Goal: Task Accomplishment & Management: Use online tool/utility

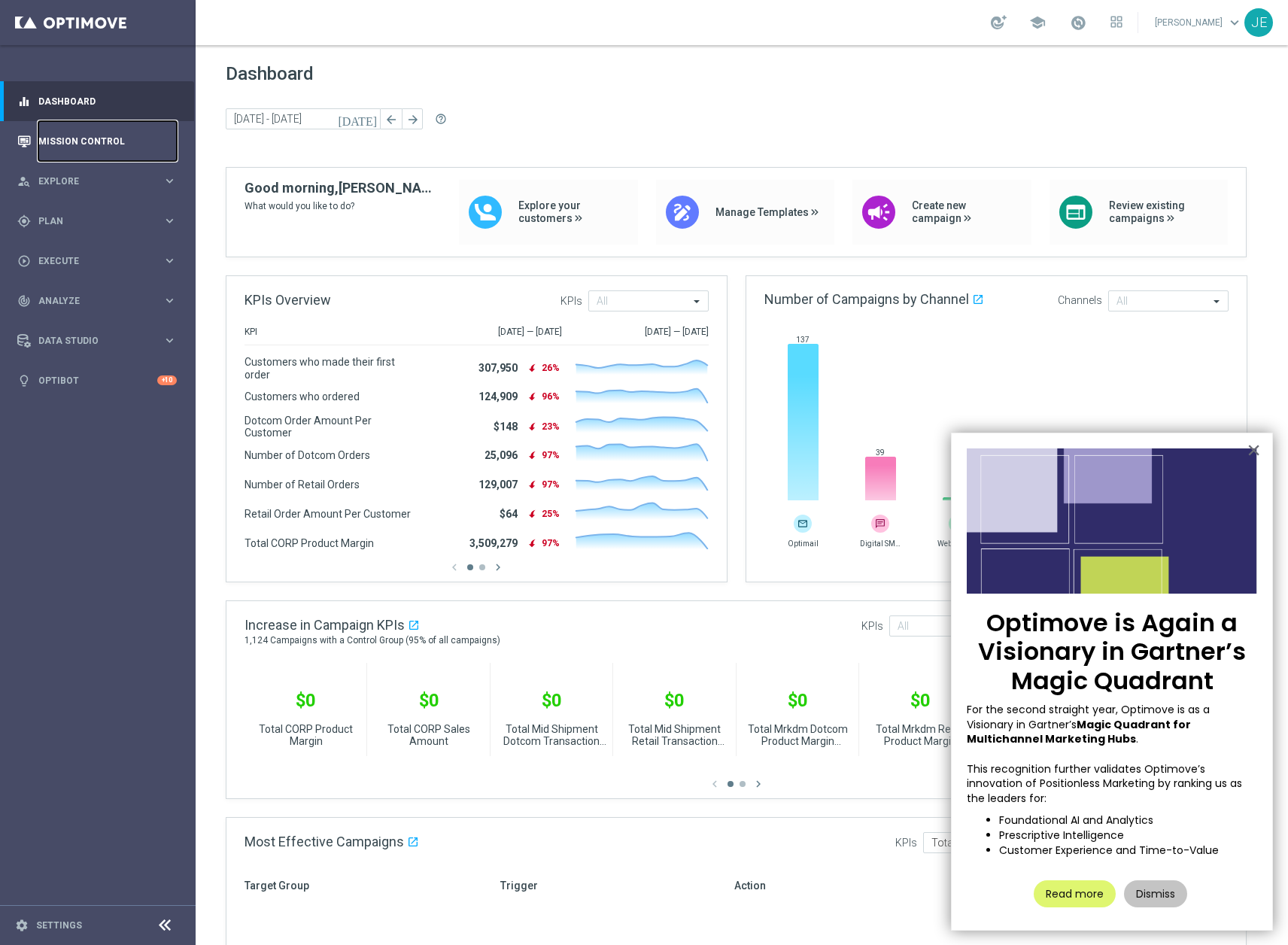
click at [84, 134] on link "Mission Control" at bounding box center [108, 141] width 138 height 40
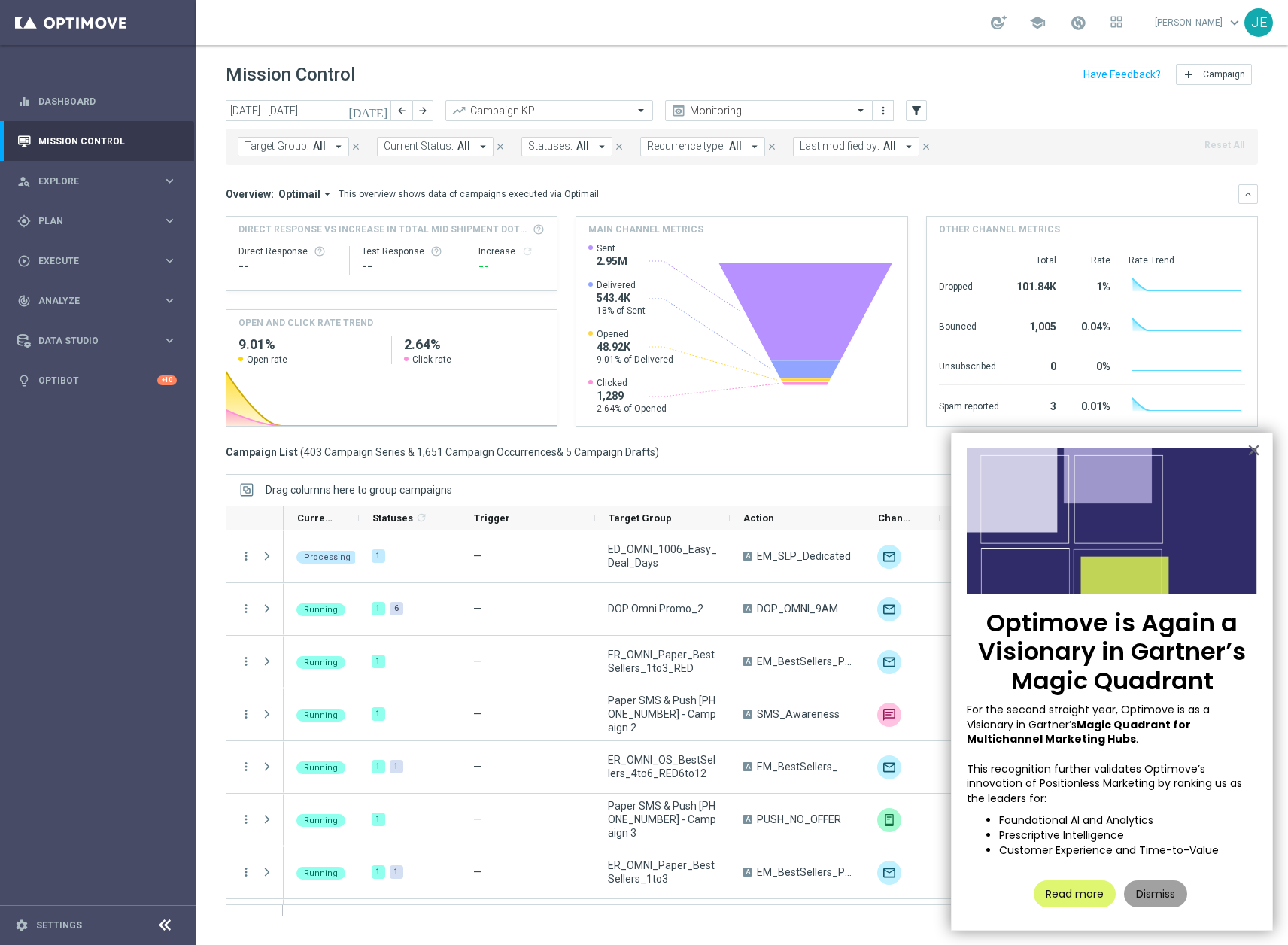
click at [1176, 899] on button "Dismiss" at bounding box center [1156, 894] width 64 height 27
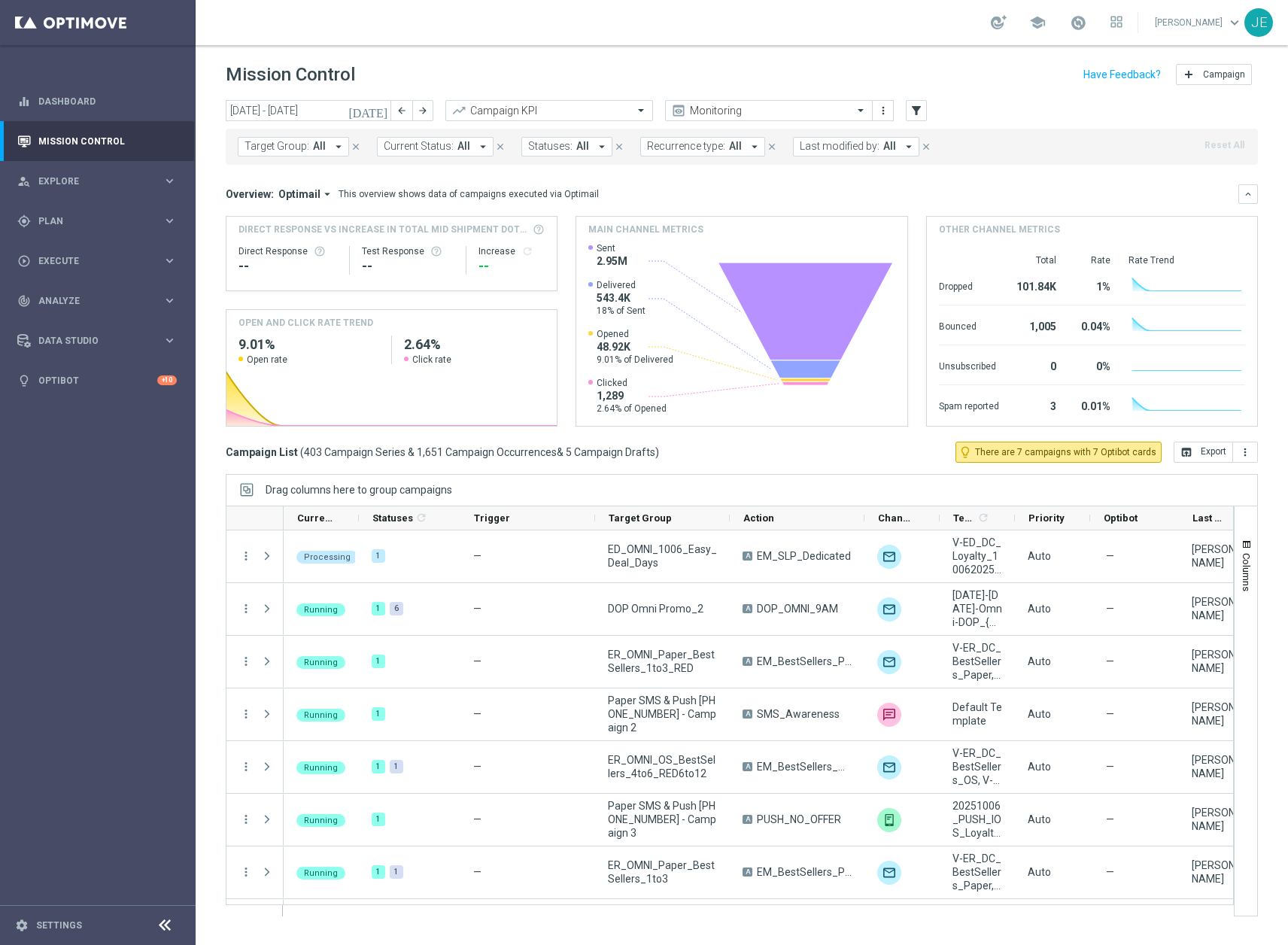
click at [378, 105] on icon "[DATE]" at bounding box center [369, 110] width 41 height 14
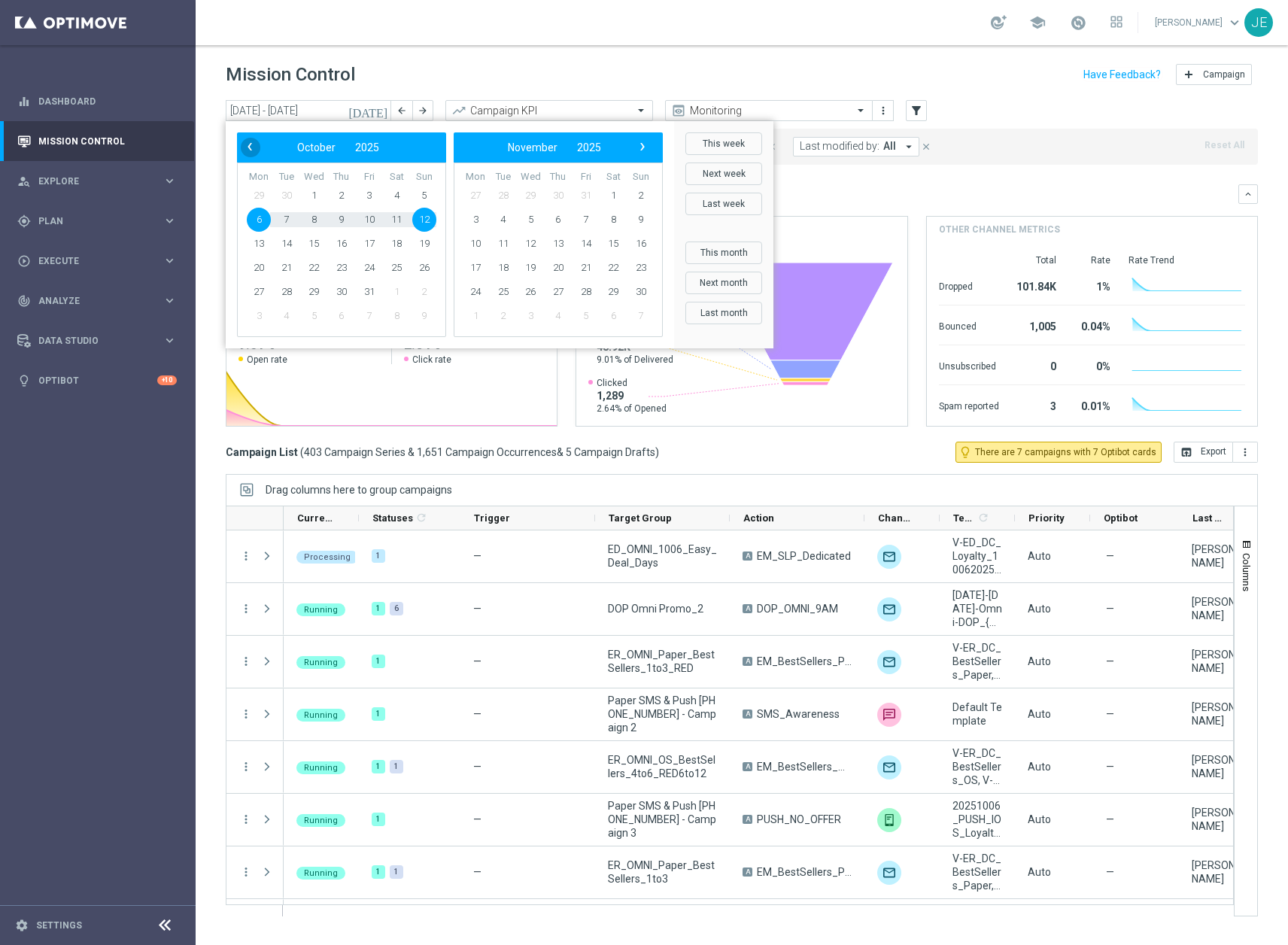
click at [253, 145] on span "‹" at bounding box center [250, 147] width 20 height 20
click at [413, 262] on span "24" at bounding box center [424, 268] width 24 height 24
click at [424, 267] on span "24" at bounding box center [424, 268] width 24 height 24
type input "[DATE] - [DATE]"
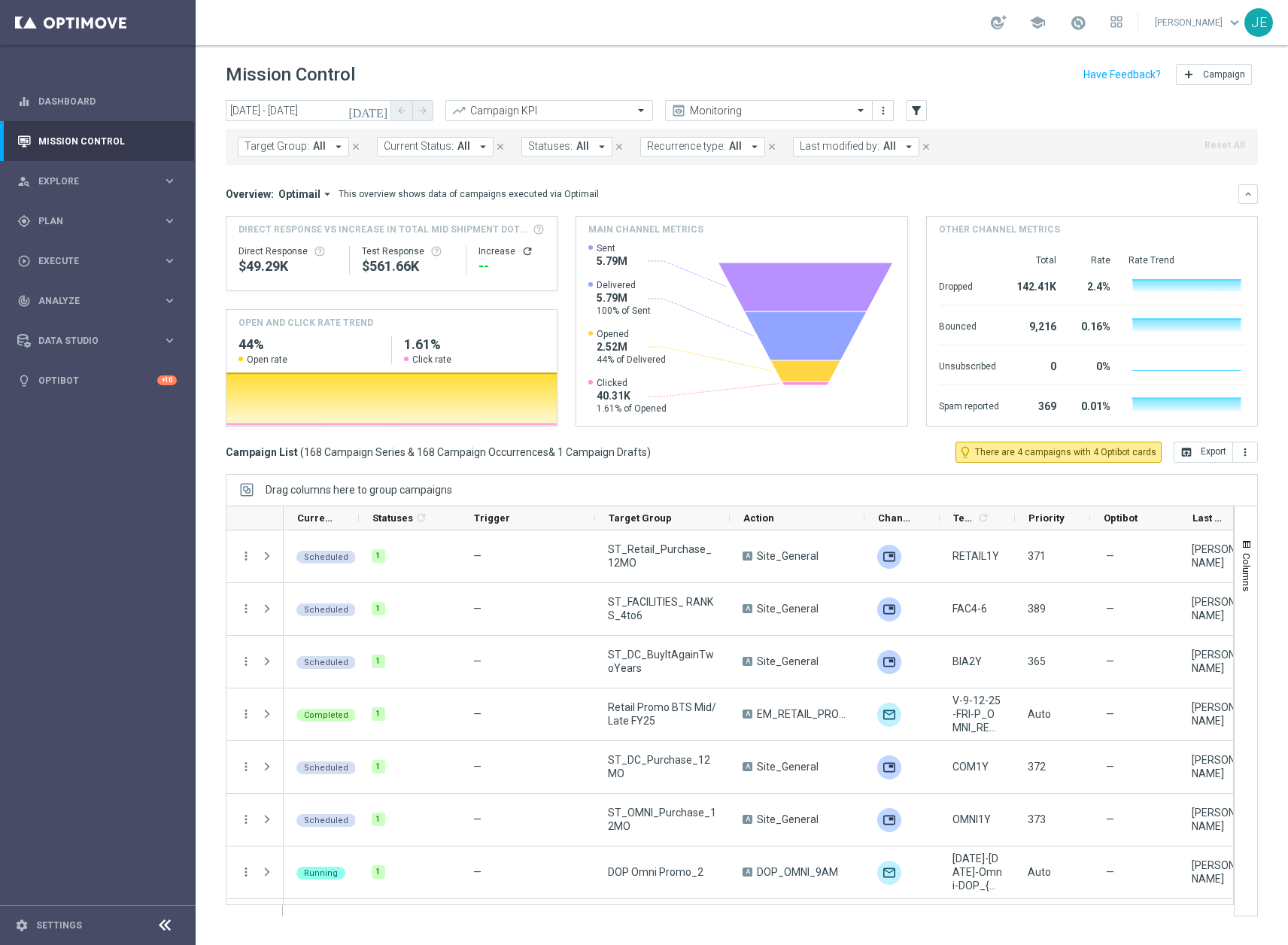
click at [336, 151] on icon "arrow_drop_down" at bounding box center [338, 147] width 14 height 14
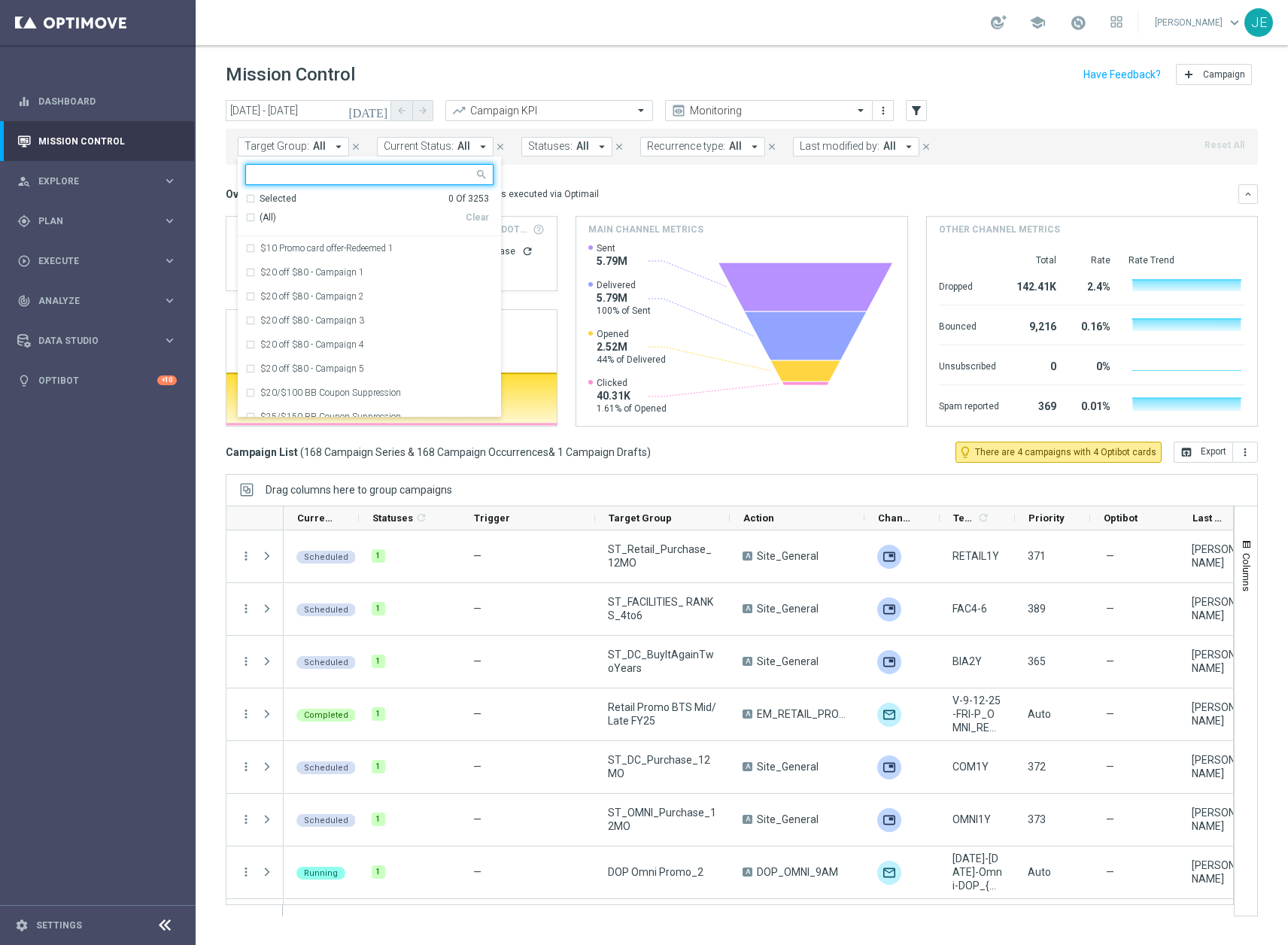
click at [323, 167] on div at bounding box center [360, 174] width 228 height 19
click at [315, 172] on input "text" at bounding box center [363, 175] width 221 height 13
type input "D"
type input "p"
click at [268, 215] on span "(All Search Results)" at bounding box center [301, 218] width 83 height 13
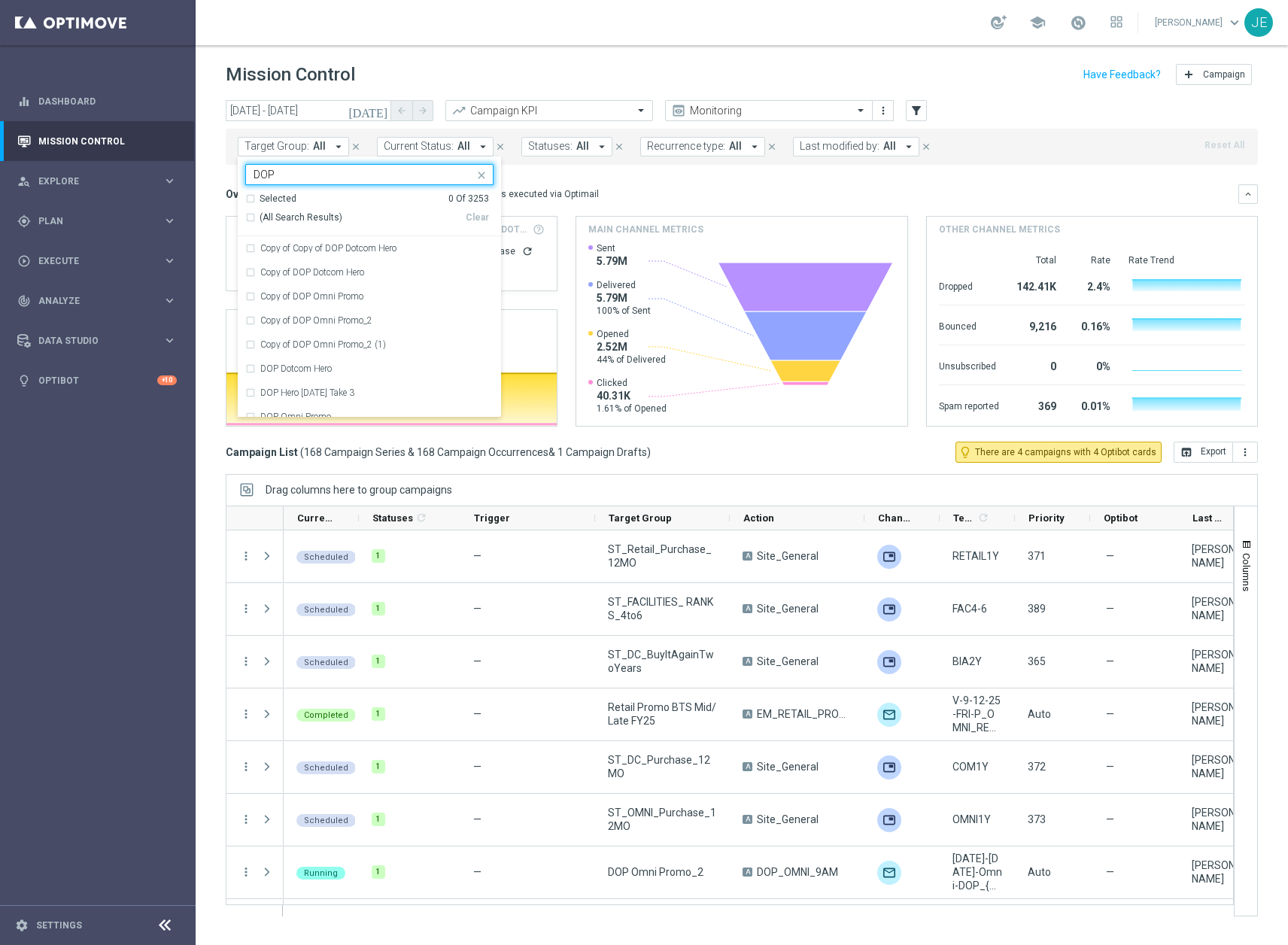
type input "DOP"
click at [153, 930] on div at bounding box center [165, 925] width 28 height 24
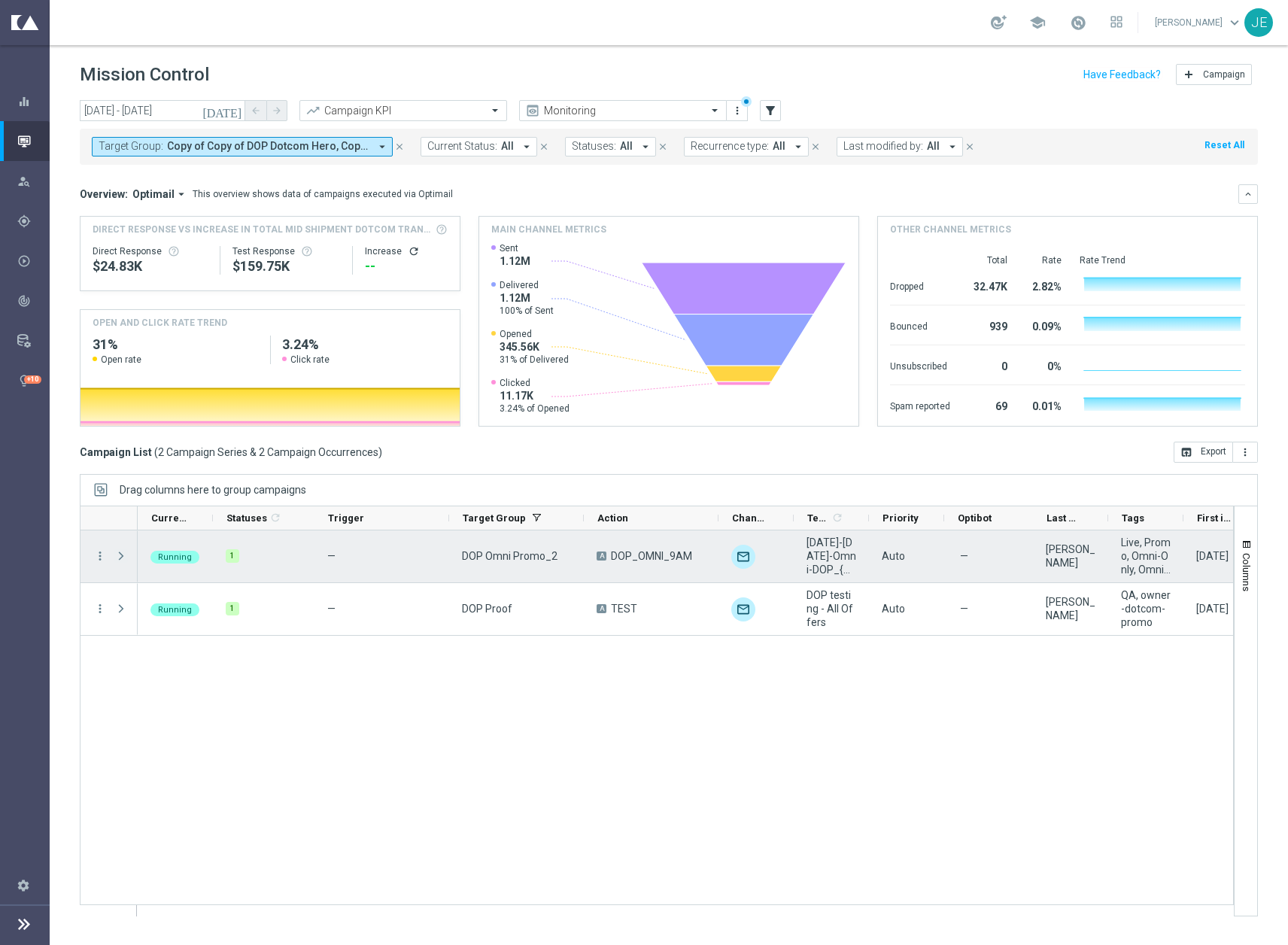
click at [123, 556] on span "Press SPACE to select this row." at bounding box center [121, 556] width 14 height 12
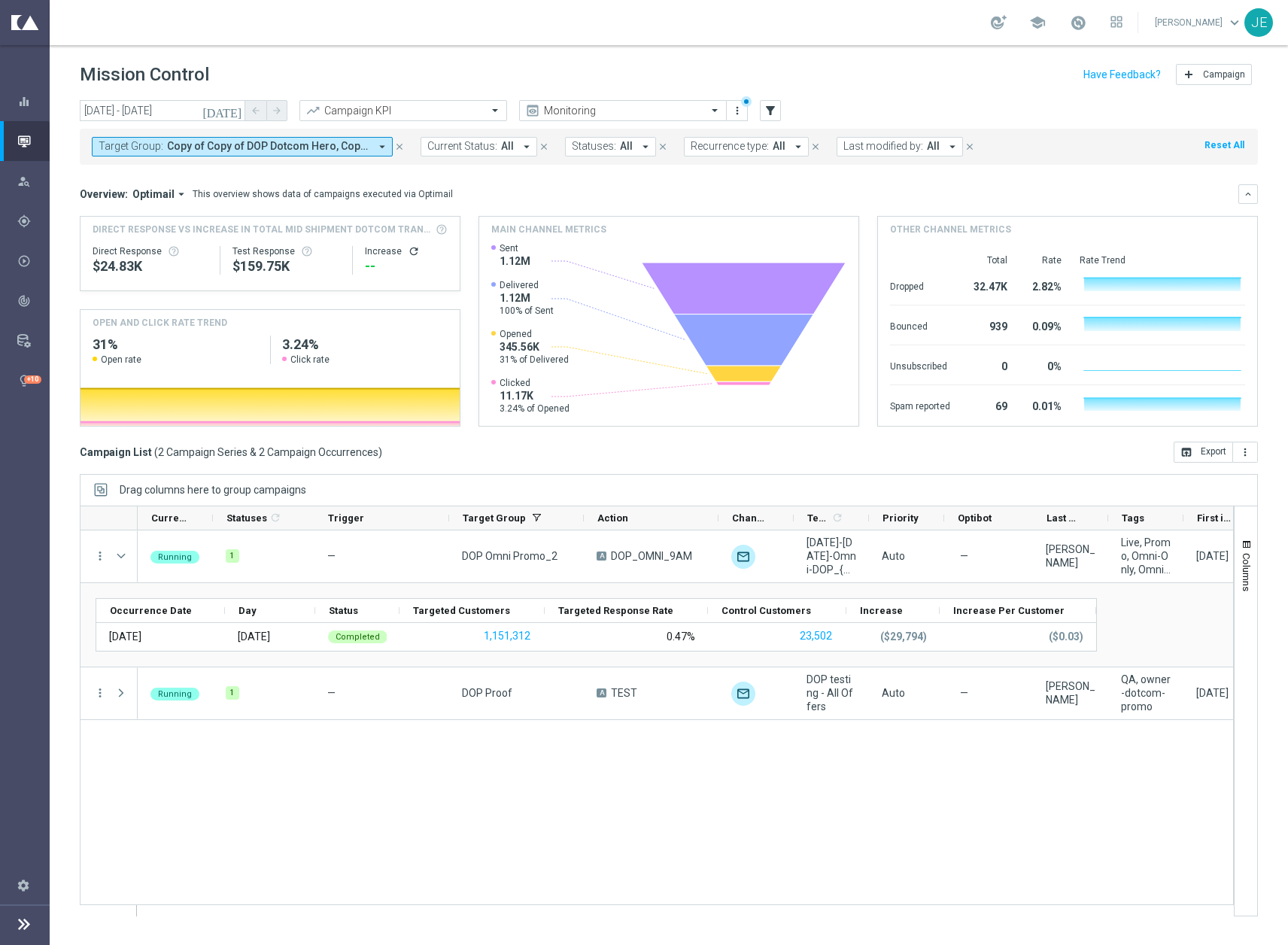
click at [235, 103] on icon "[DATE]" at bounding box center [222, 110] width 41 height 14
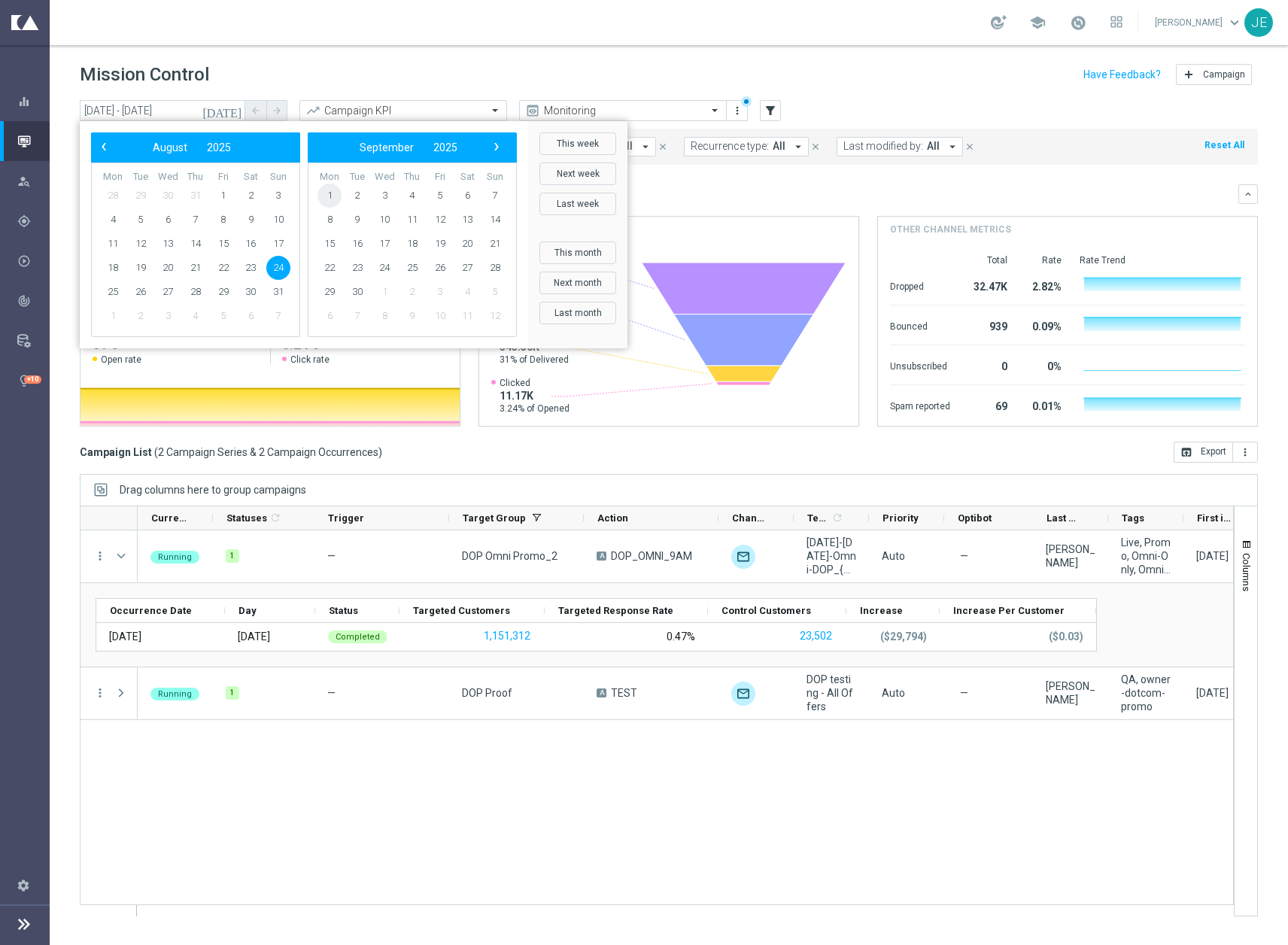
click at [321, 185] on td "1" at bounding box center [330, 196] width 28 height 24
click at [335, 197] on span "1" at bounding box center [330, 196] width 24 height 24
click at [331, 194] on span "29" at bounding box center [330, 196] width 24 height 24
click at [116, 189] on span "1" at bounding box center [113, 196] width 24 height 24
type input "[DATE] - [DATE]"
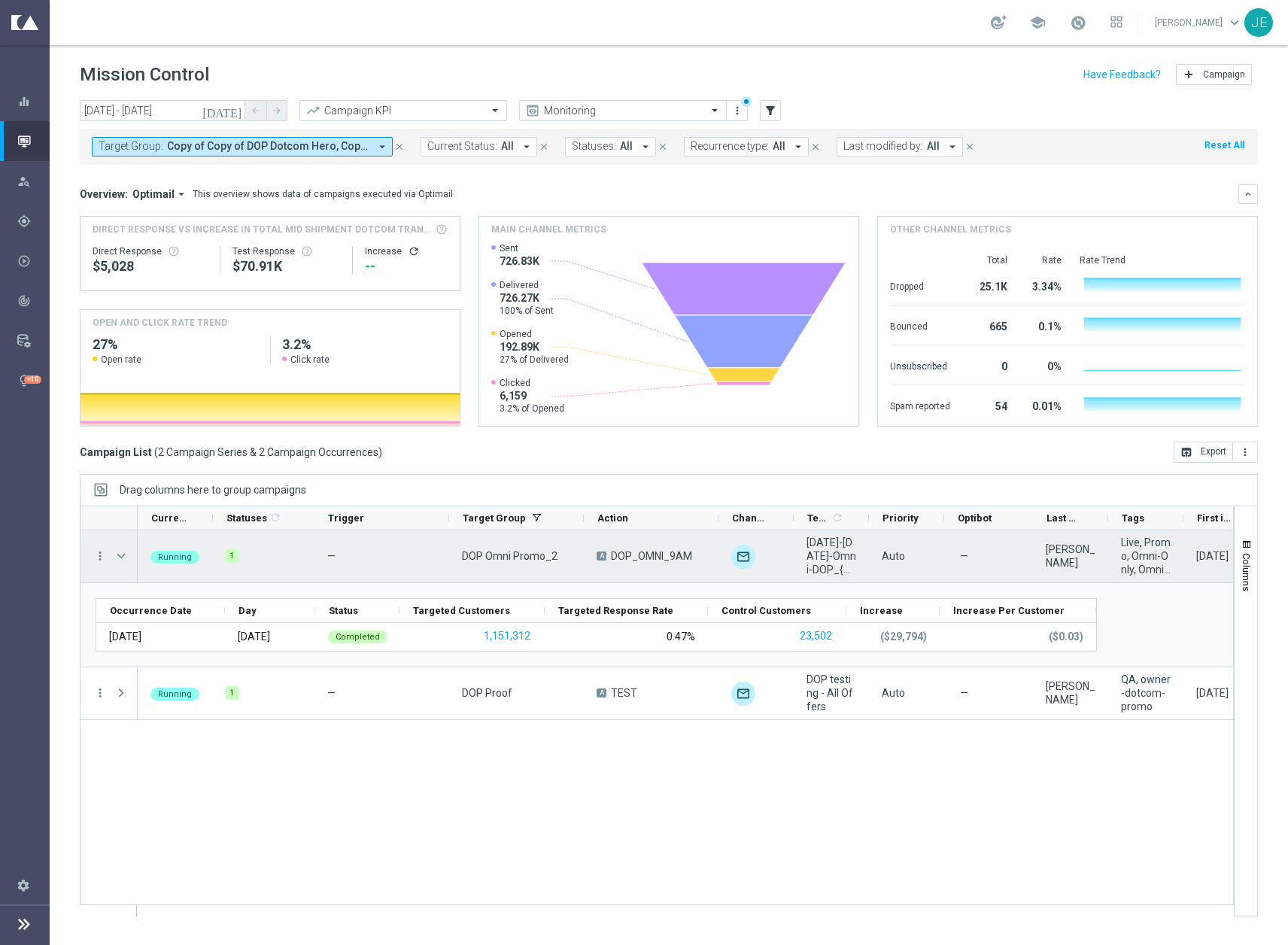
click at [123, 556] on span "Press SPACE to select this row." at bounding box center [121, 556] width 14 height 12
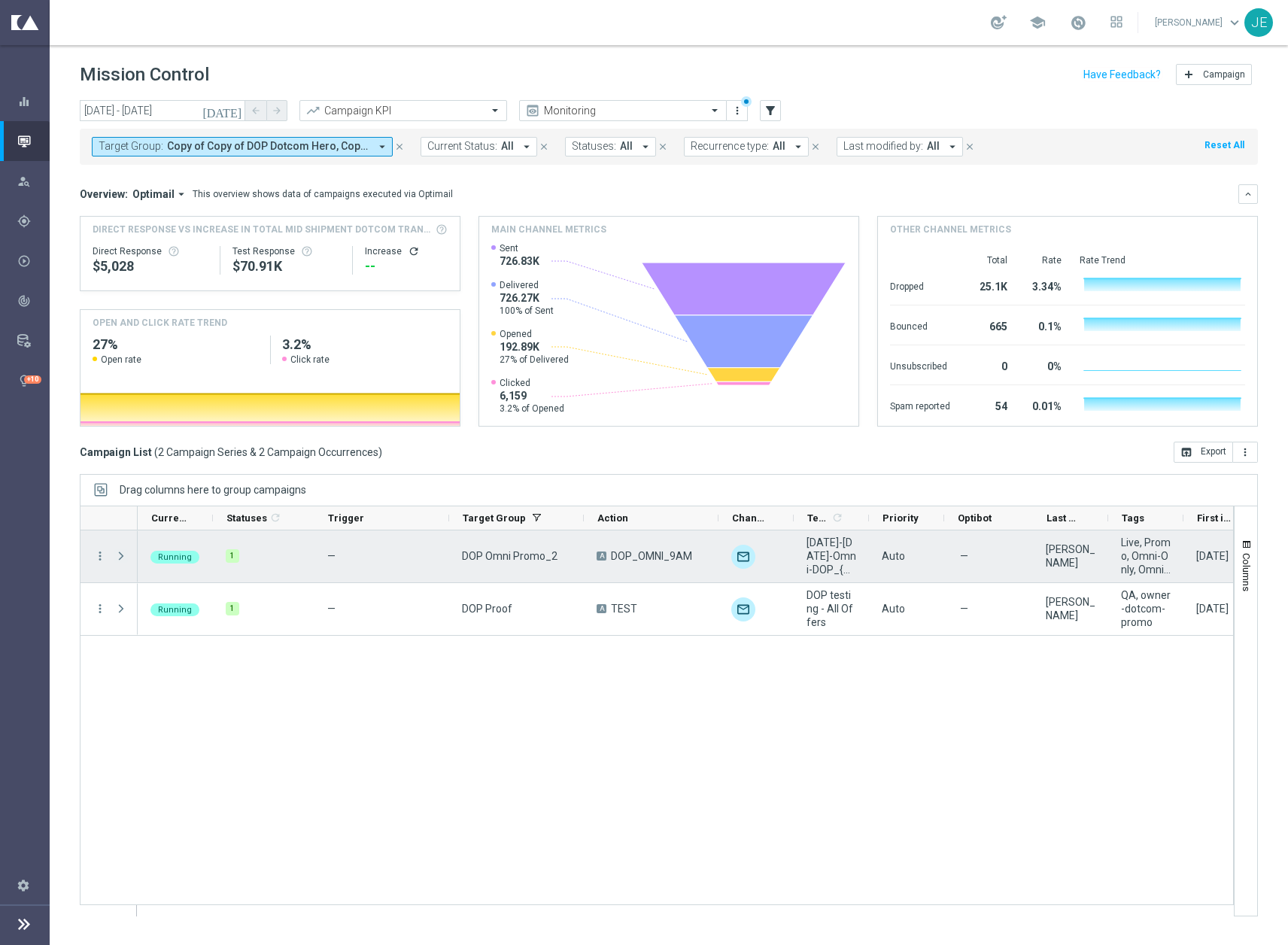
click at [123, 555] on span "Press SPACE to select this row." at bounding box center [121, 556] width 14 height 12
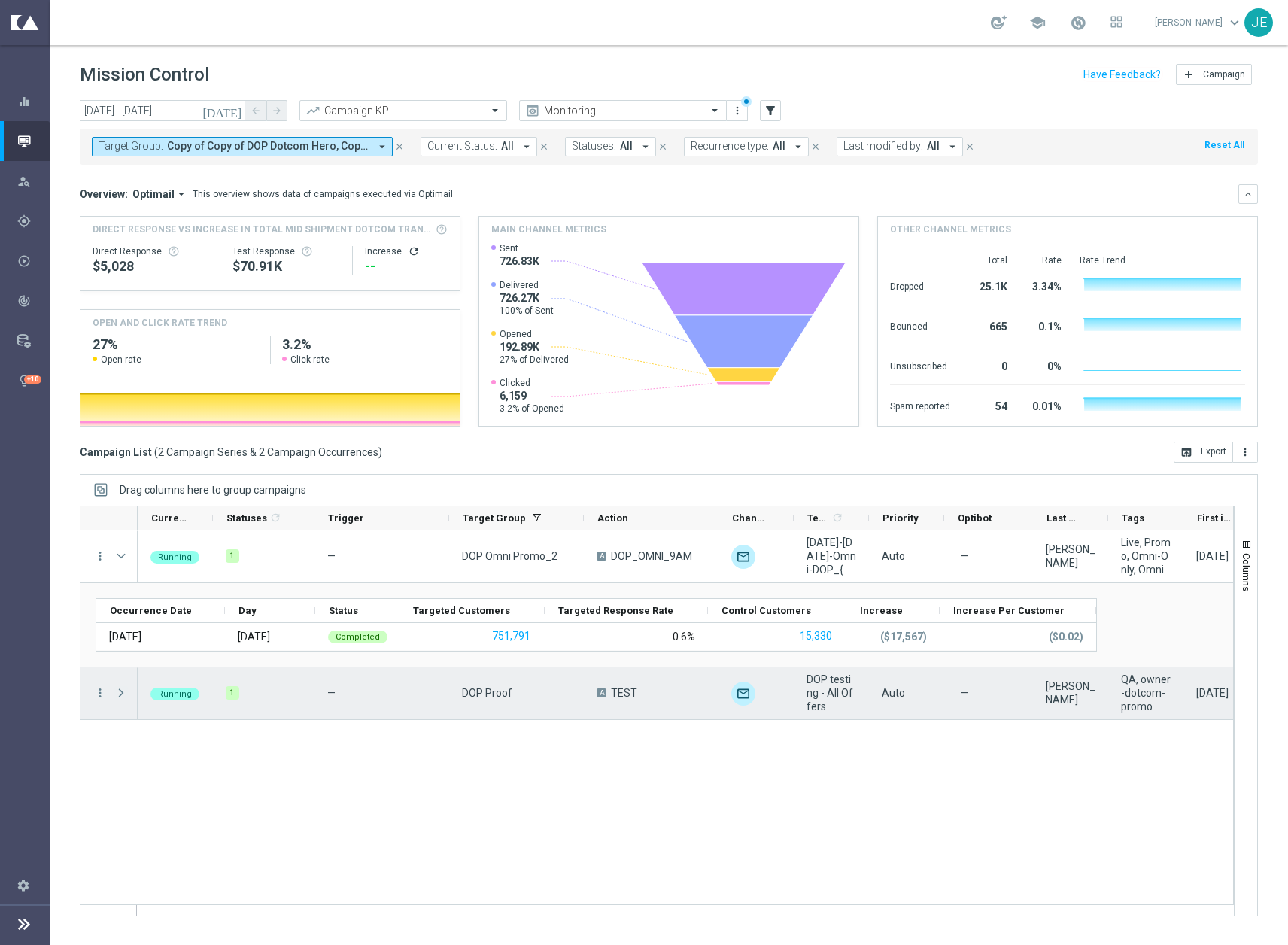
click at [124, 692] on span "Press SPACE to select this row." at bounding box center [121, 692] width 14 height 12
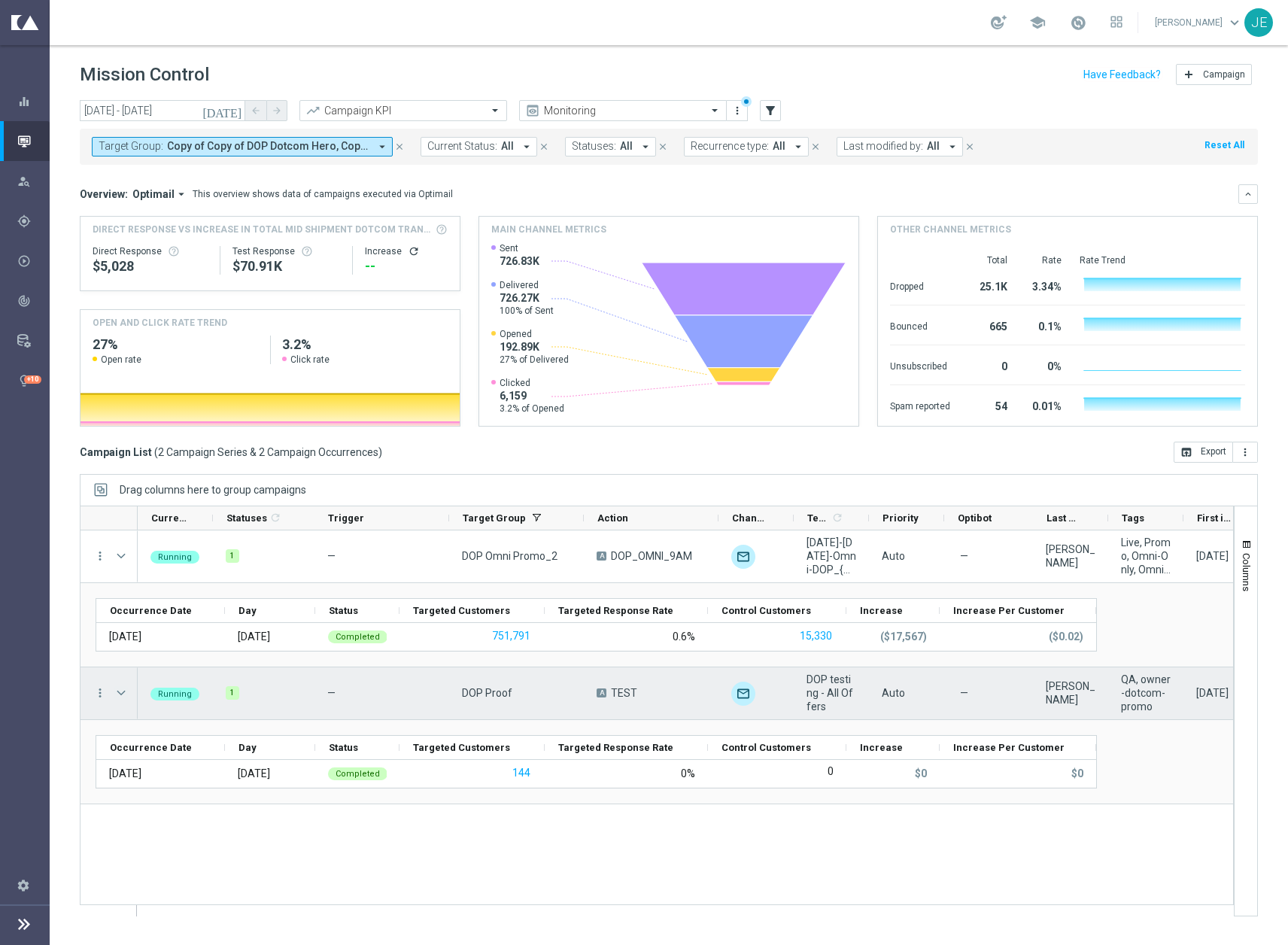
click at [124, 692] on span "Press SPACE to select this row." at bounding box center [121, 692] width 14 height 12
